Goal: Information Seeking & Learning: Learn about a topic

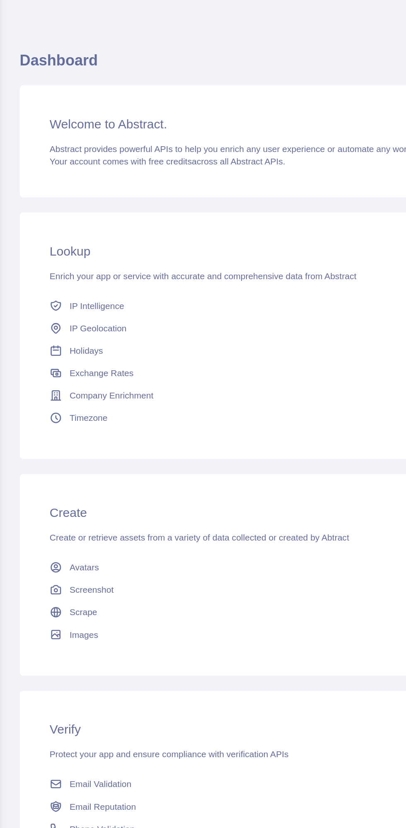
click at [102, 229] on span "IP Intelligence" at bounding box center [91, 233] width 36 height 8
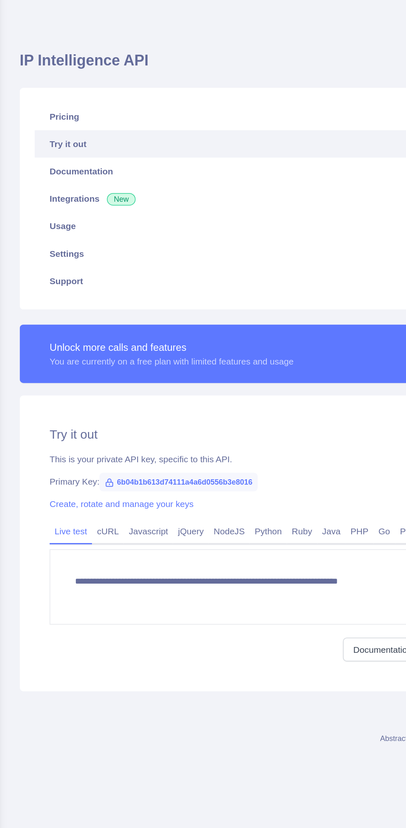
type textarea "**********"
click at [82, 108] on link "Pricing" at bounding box center [216, 107] width 333 height 18
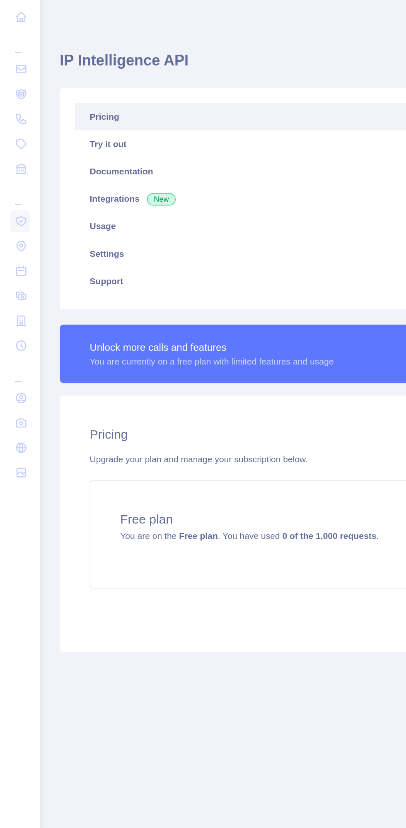
click at [90, 143] on link "Documentation" at bounding box center [216, 143] width 333 height 18
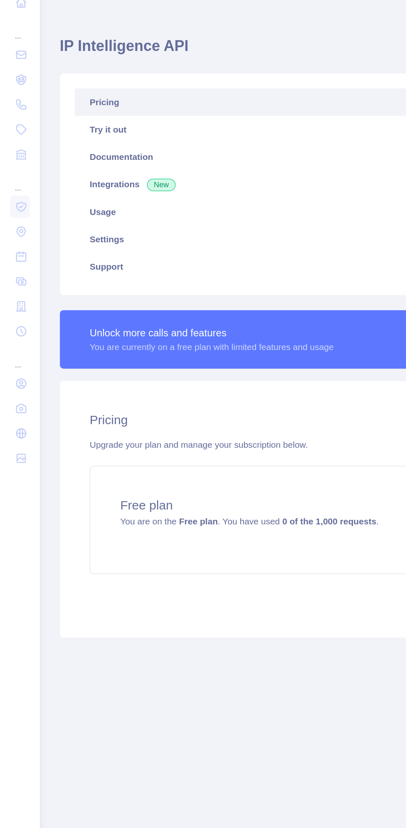
click at [76, 184] on link "Usage" at bounding box center [216, 180] width 333 height 18
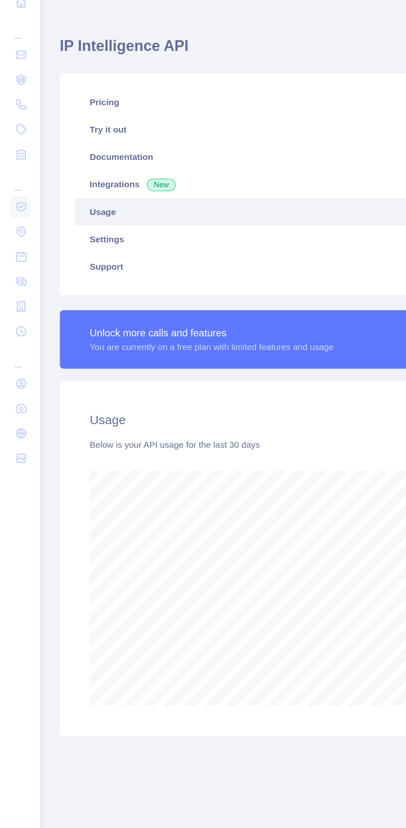
scroll to position [801, 379]
click at [12, 108] on icon at bounding box center [14, 108] width 8 height 8
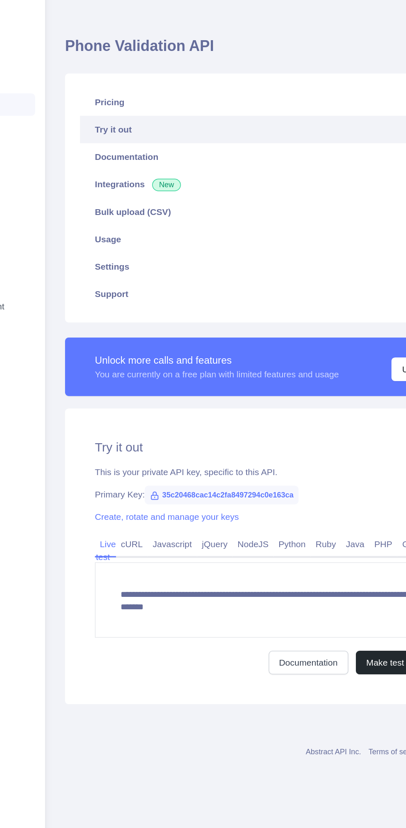
click at [196, 394] on link "Javascript" at bounding box center [190, 400] width 33 height 13
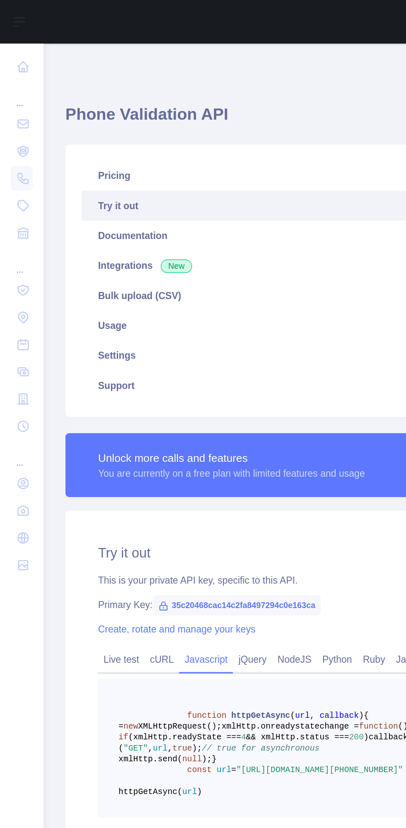
click at [12, 75] on icon at bounding box center [14, 75] width 6 height 5
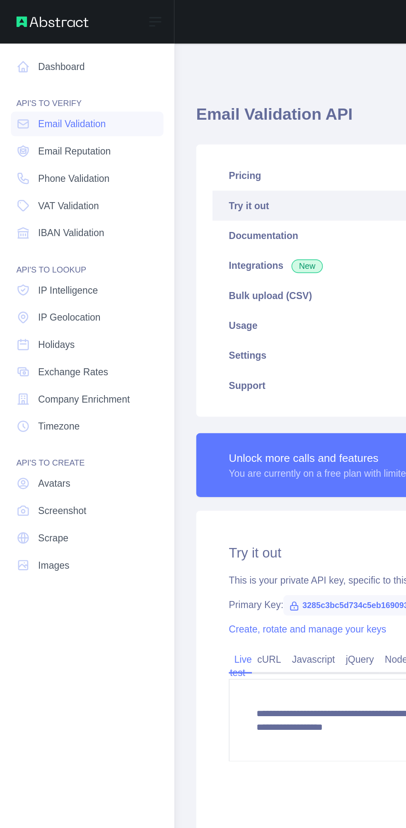
click at [26, 88] on span "Email Reputation" at bounding box center [45, 92] width 44 height 8
click at [20, 39] on link "Dashboard" at bounding box center [53, 40] width 93 height 15
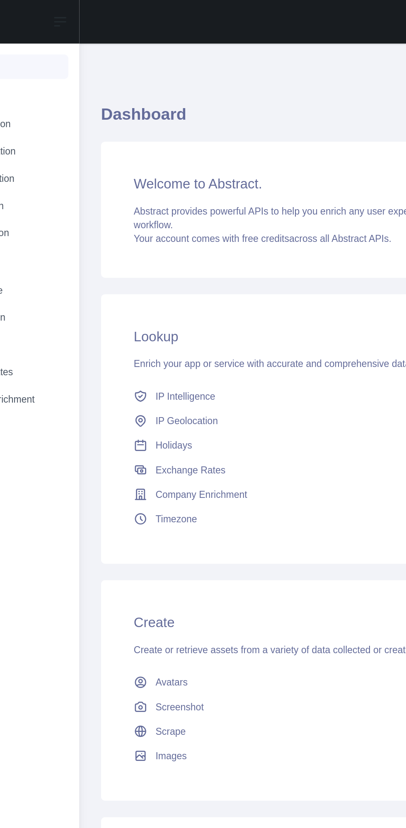
click at [257, 129] on span "Abstract provides powerful APIs to help you enrich any user experience or autom…" at bounding box center [252, 132] width 227 height 15
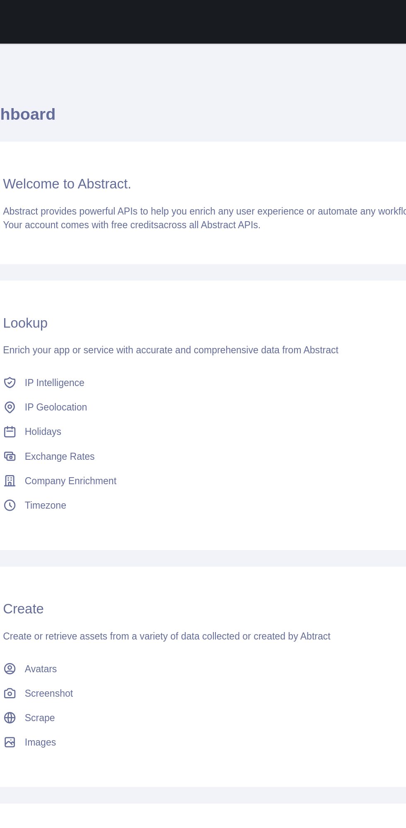
click at [204, 128] on span "Abstract provides powerful APIs to help you enrich any user experience or autom…" at bounding box center [186, 128] width 252 height 7
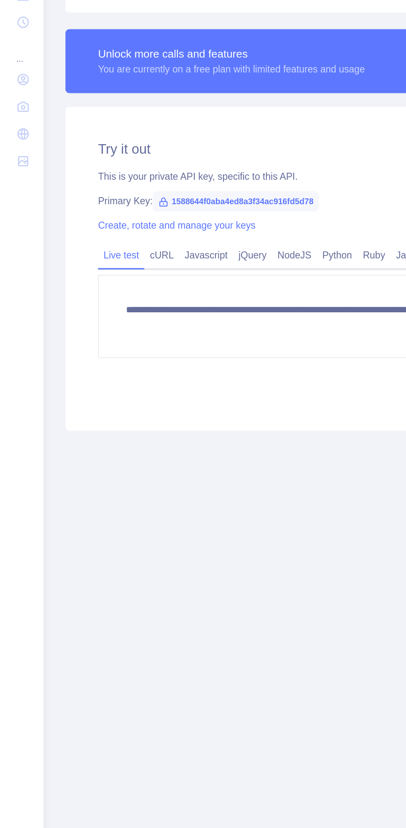
type textarea "**********"
